Goal: Task Accomplishment & Management: Manage account settings

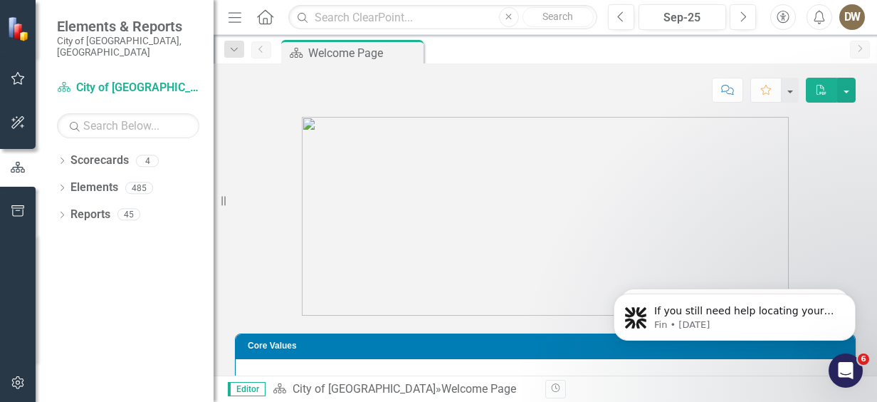
click at [235, 19] on icon "Menu" at bounding box center [235, 16] width 19 height 15
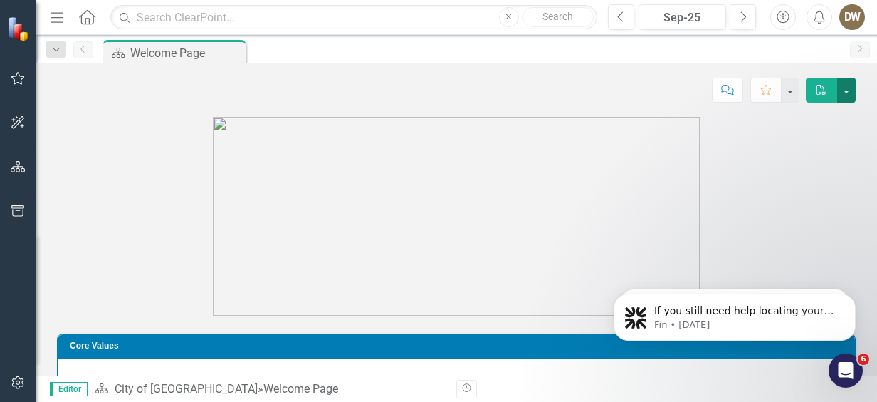
click at [842, 87] on button "button" at bounding box center [847, 90] width 19 height 25
click at [792, 87] on button "button" at bounding box center [790, 90] width 19 height 25
click at [846, 90] on button "button" at bounding box center [847, 90] width 19 height 25
click at [85, 12] on icon "Home" at bounding box center [87, 16] width 19 height 15
click at [22, 28] on img at bounding box center [19, 28] width 25 height 25
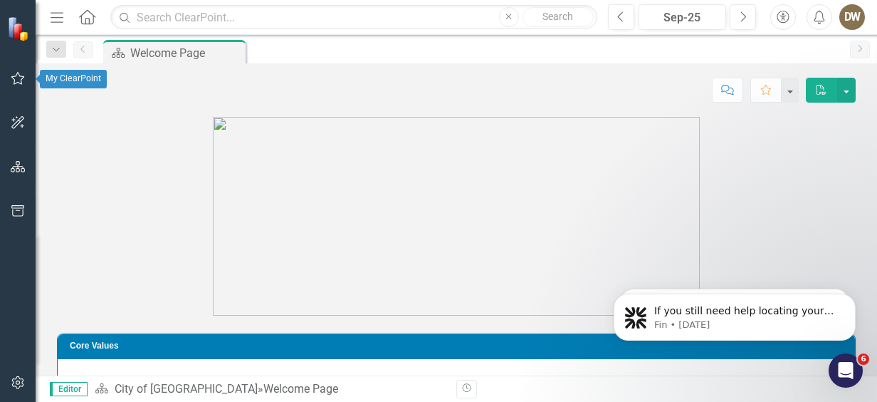
click at [21, 79] on icon "button" at bounding box center [18, 78] width 15 height 11
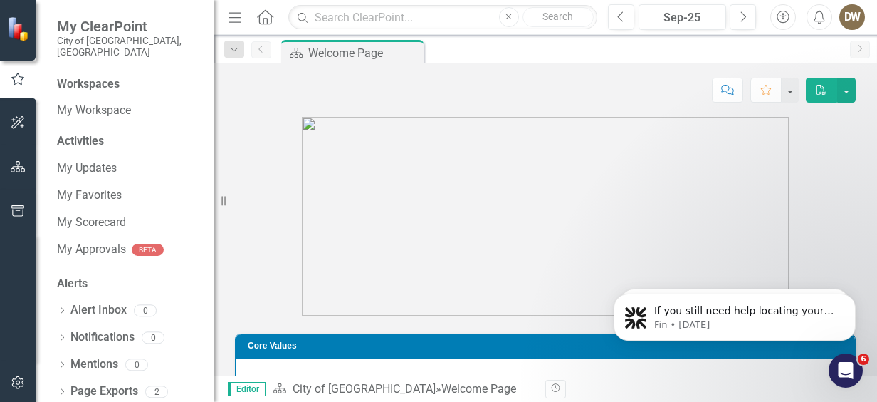
scroll to position [68, 0]
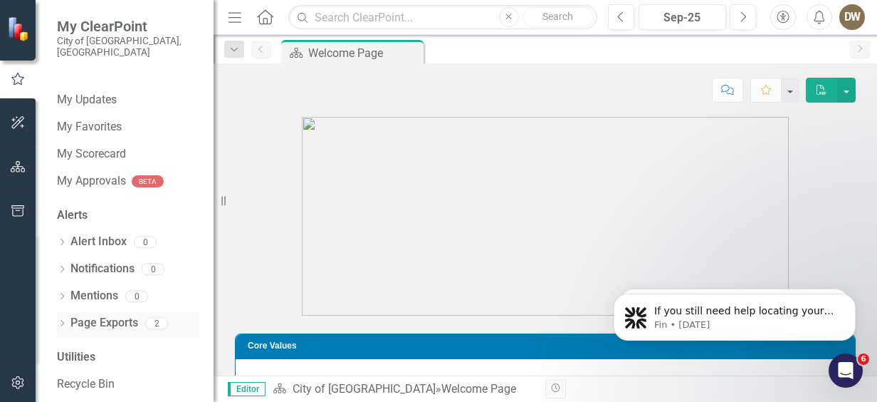
click at [121, 315] on link "Page Exports" at bounding box center [105, 323] width 68 height 16
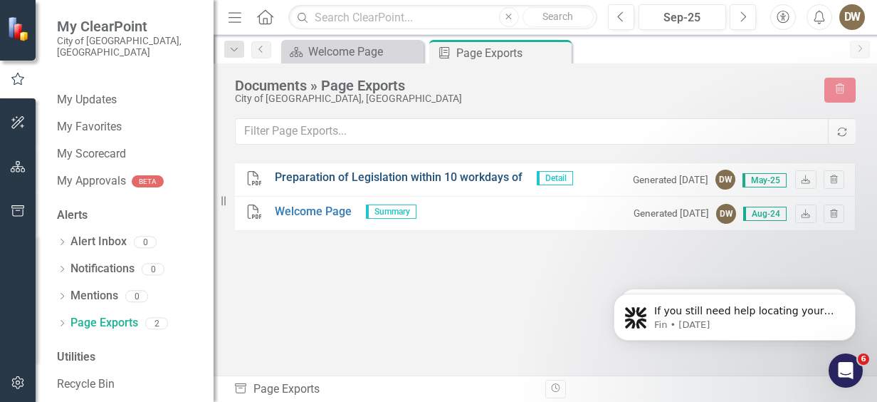
click at [310, 172] on link "Preparation of Legislation within 10 workdays of" at bounding box center [399, 178] width 248 height 16
click at [471, 291] on div "PDF Preparation of Legislation within 10 workdays of Detail Generated 3 months …" at bounding box center [545, 242] width 621 height 161
click at [805, 176] on icon "Download" at bounding box center [806, 180] width 11 height 9
click at [19, 166] on icon "button" at bounding box center [18, 166] width 15 height 11
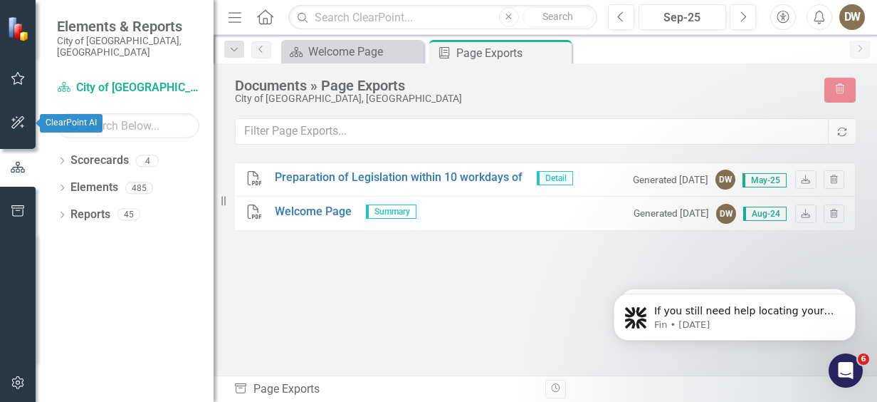
click at [16, 122] on icon "button" at bounding box center [17, 122] width 13 height 13
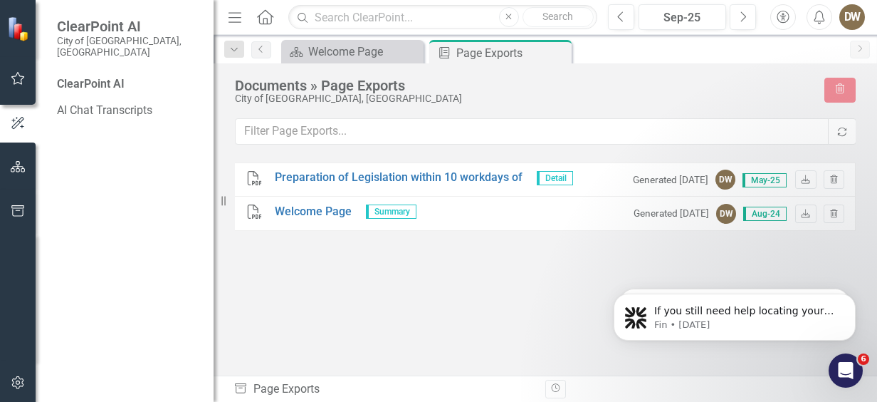
click at [19, 33] on img at bounding box center [19, 28] width 25 height 25
click at [265, 15] on icon "Home" at bounding box center [265, 16] width 19 height 15
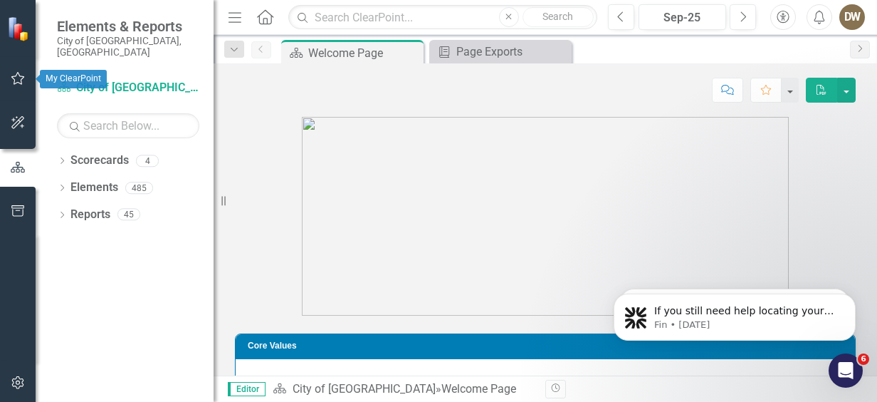
click at [13, 74] on icon "button" at bounding box center [18, 78] width 15 height 11
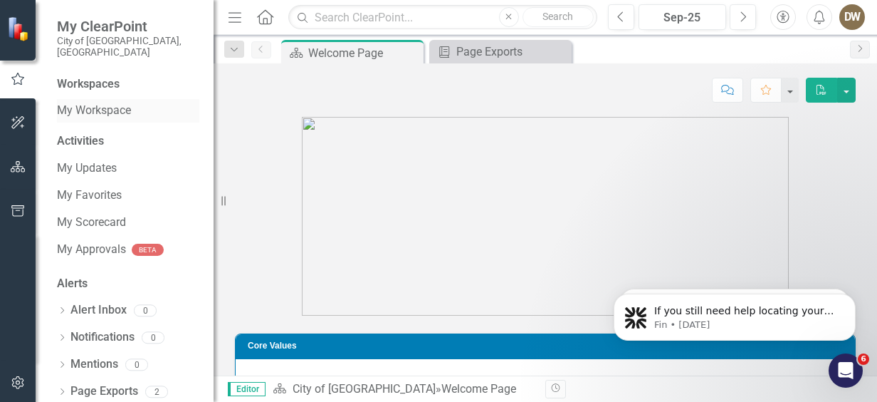
click at [93, 103] on link "My Workspace" at bounding box center [128, 111] width 142 height 16
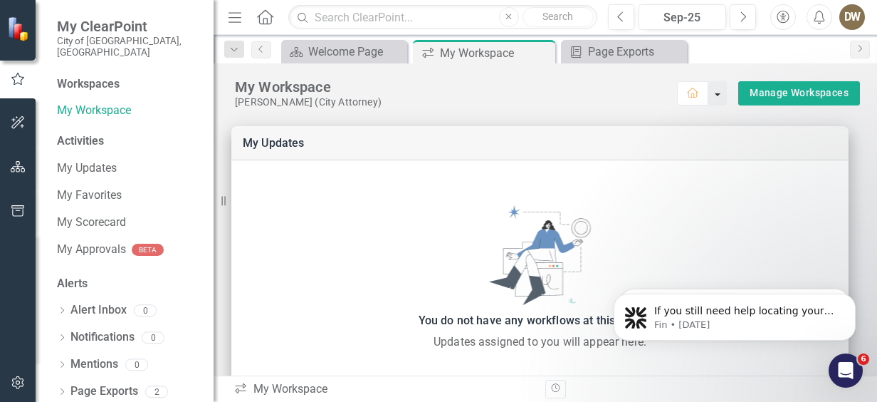
click at [709, 95] on button "button" at bounding box center [718, 93] width 19 height 24
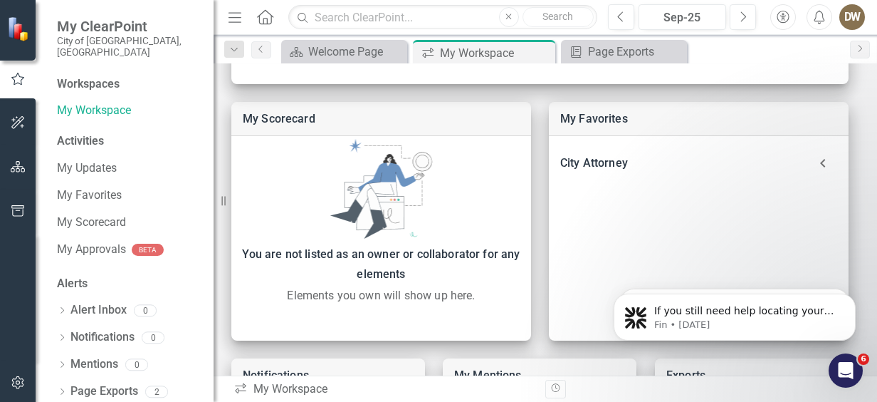
scroll to position [346, 0]
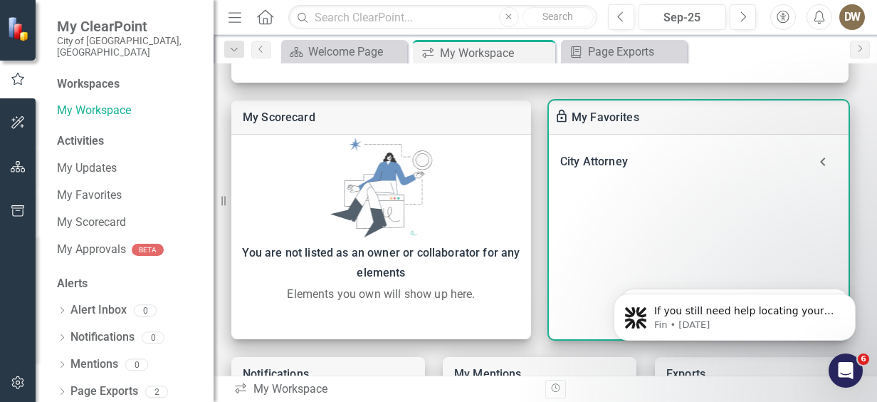
click at [819, 156] on icon at bounding box center [823, 161] width 28 height 28
click at [684, 196] on link "Department Measures" at bounding box center [653, 200] width 117 height 14
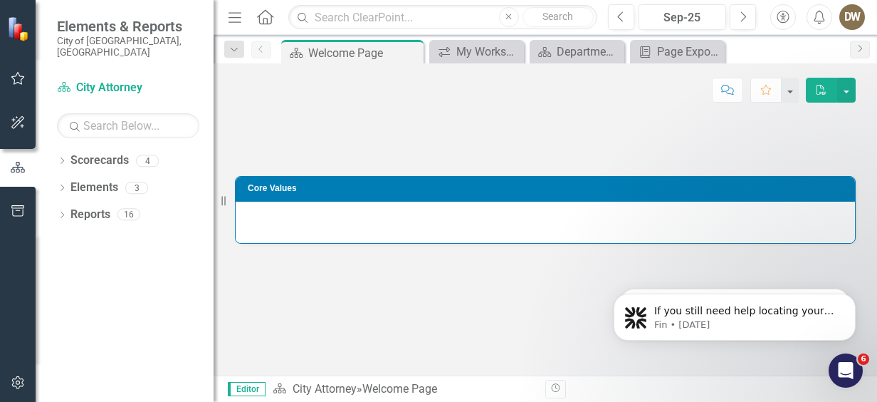
click at [262, 17] on icon "Home" at bounding box center [265, 16] width 19 height 15
click at [16, 29] on img at bounding box center [19, 28] width 25 height 25
click at [483, 48] on div "My Workspace" at bounding box center [480, 52] width 46 height 18
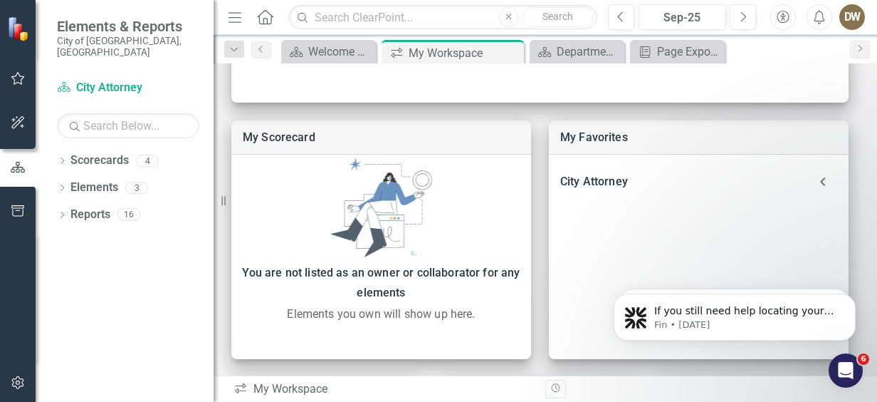
scroll to position [296, 0]
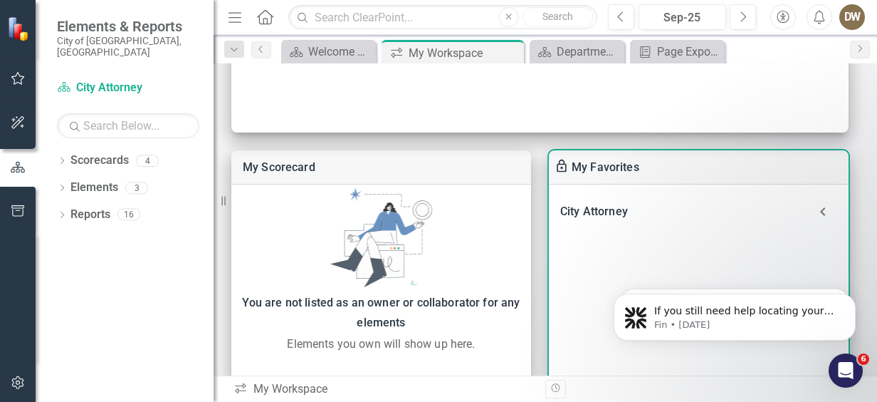
click at [828, 205] on icon at bounding box center [823, 211] width 28 height 28
click at [610, 245] on link "Department Measures" at bounding box center [653, 250] width 117 height 14
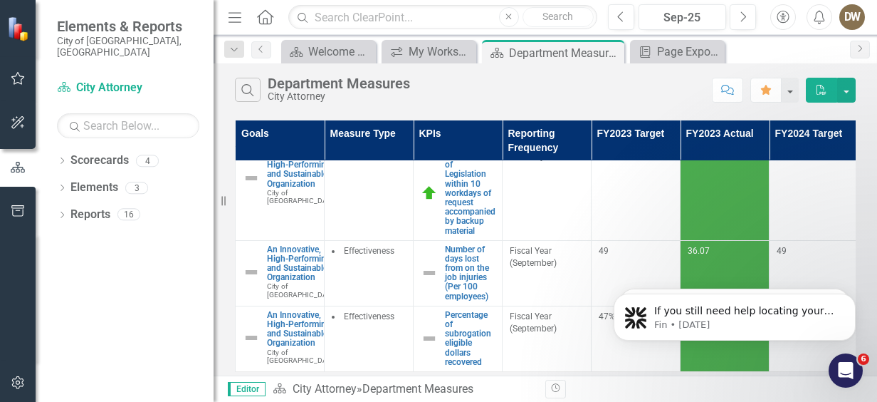
scroll to position [36, 0]
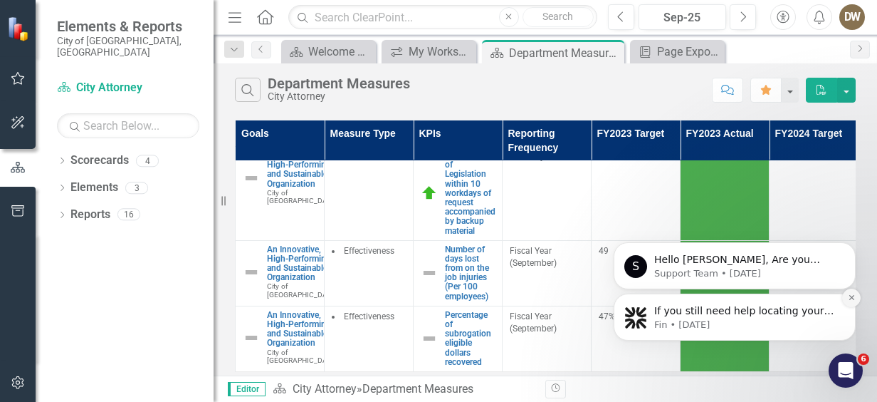
click at [852, 293] on button "Dismiss notification" at bounding box center [852, 297] width 19 height 19
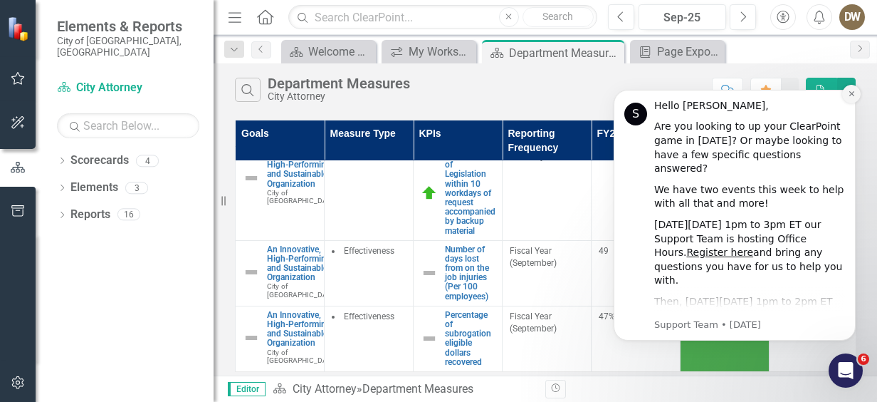
click at [851, 91] on icon "Dismiss notification" at bounding box center [852, 94] width 8 height 8
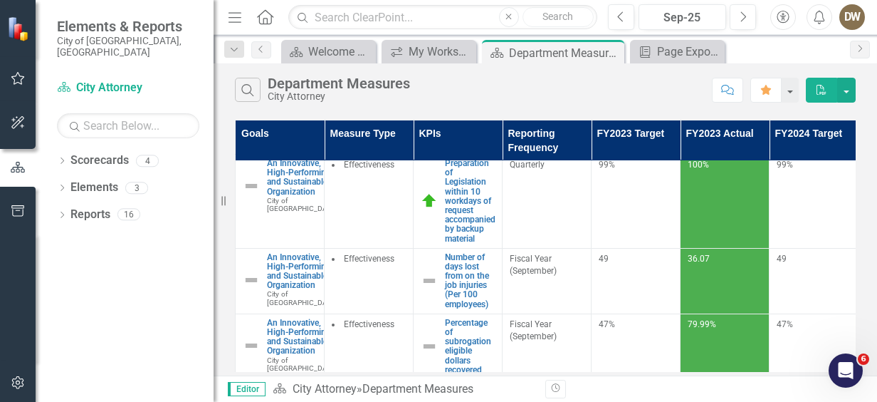
scroll to position [0, 0]
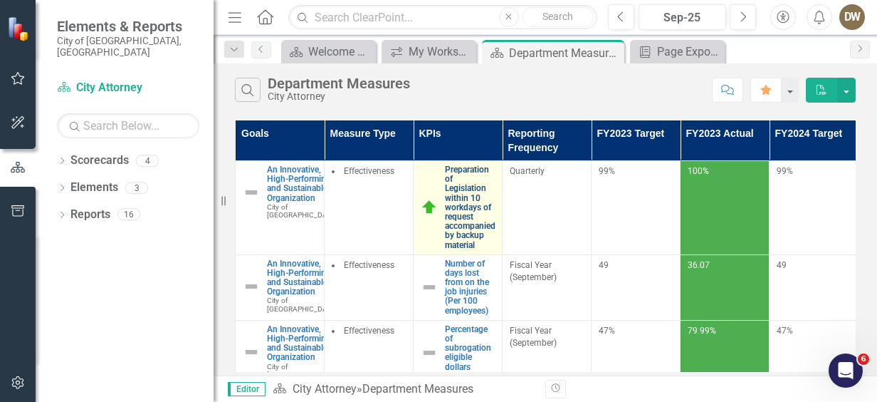
click at [473, 207] on link "Preparation of Legislation within 10 workdays of request accompanied by backup …" at bounding box center [470, 207] width 51 height 85
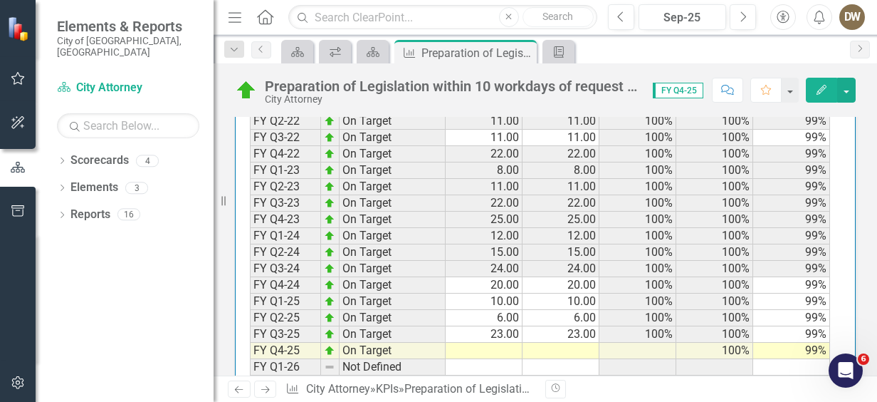
scroll to position [1628, 0]
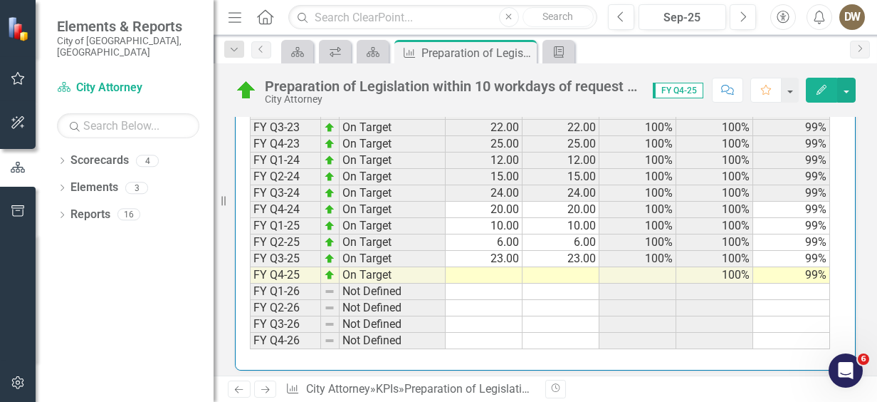
click at [504, 267] on td at bounding box center [484, 275] width 77 height 16
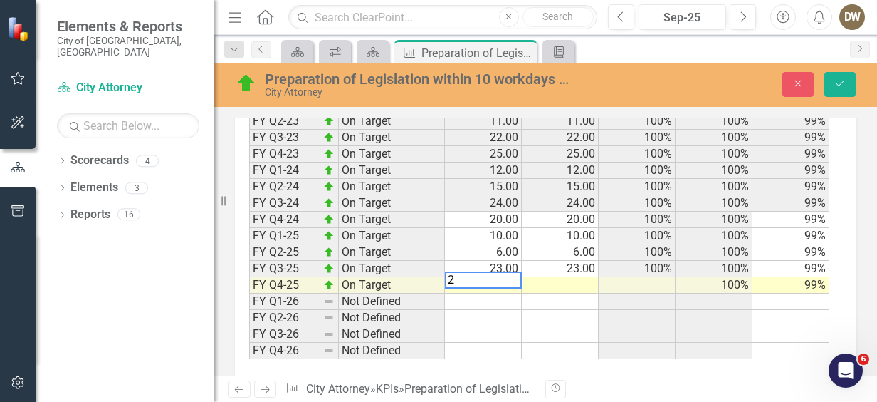
type textarea "25"
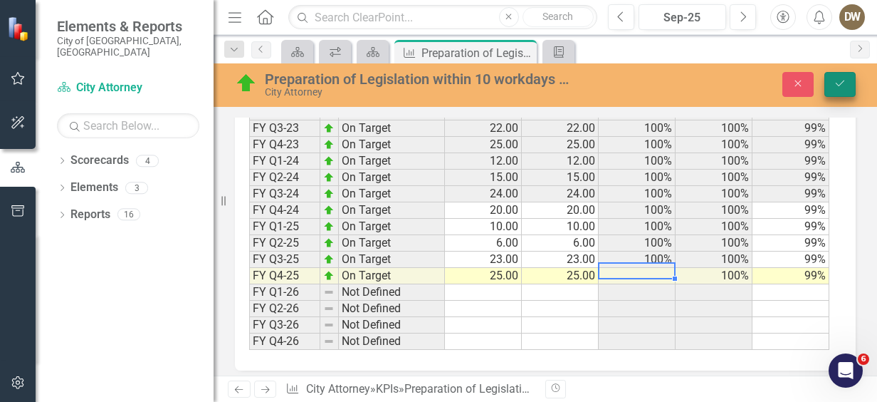
type textarea "25100"
click at [843, 83] on icon "submit" at bounding box center [840, 83] width 9 height 6
